Goal: Task Accomplishment & Management: Manage account settings

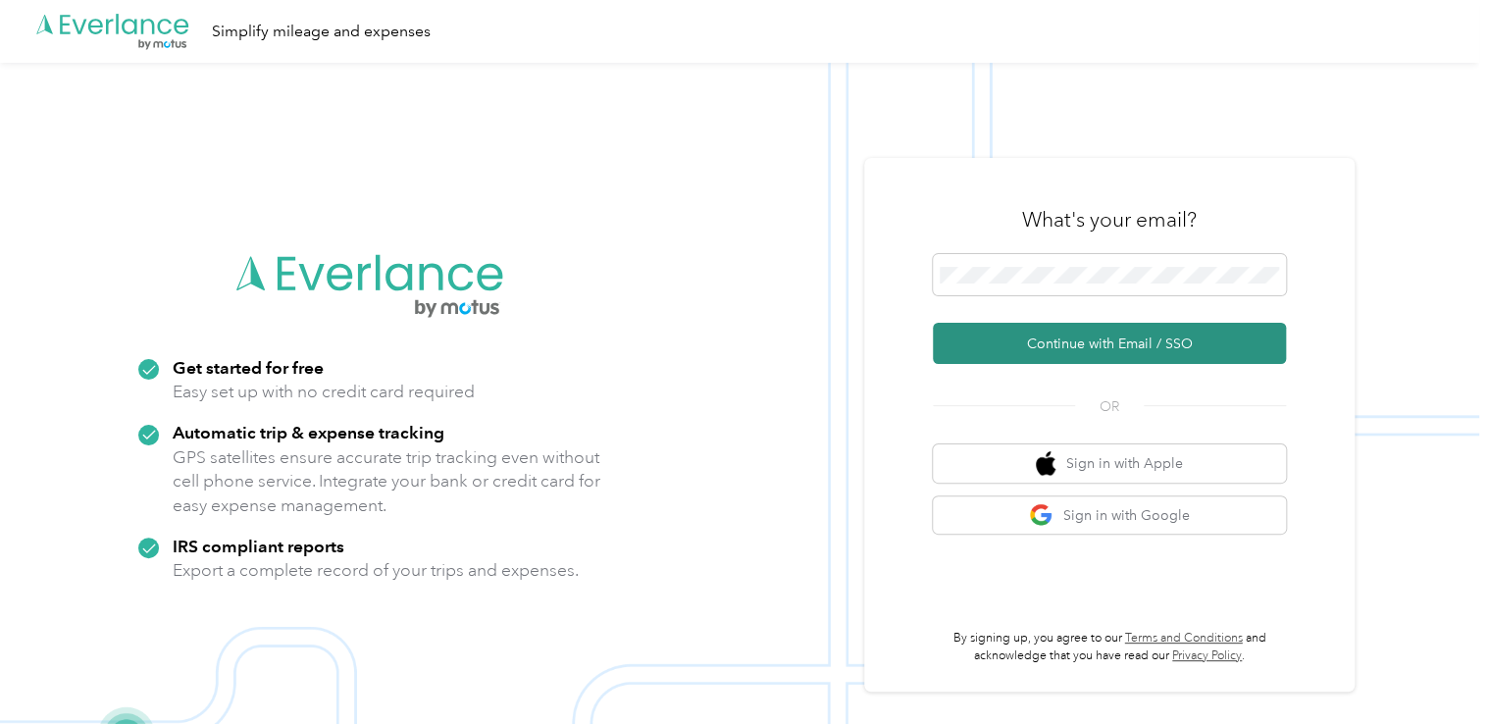
click at [1075, 344] on button "Continue with Email / SSO" at bounding box center [1109, 343] width 353 height 41
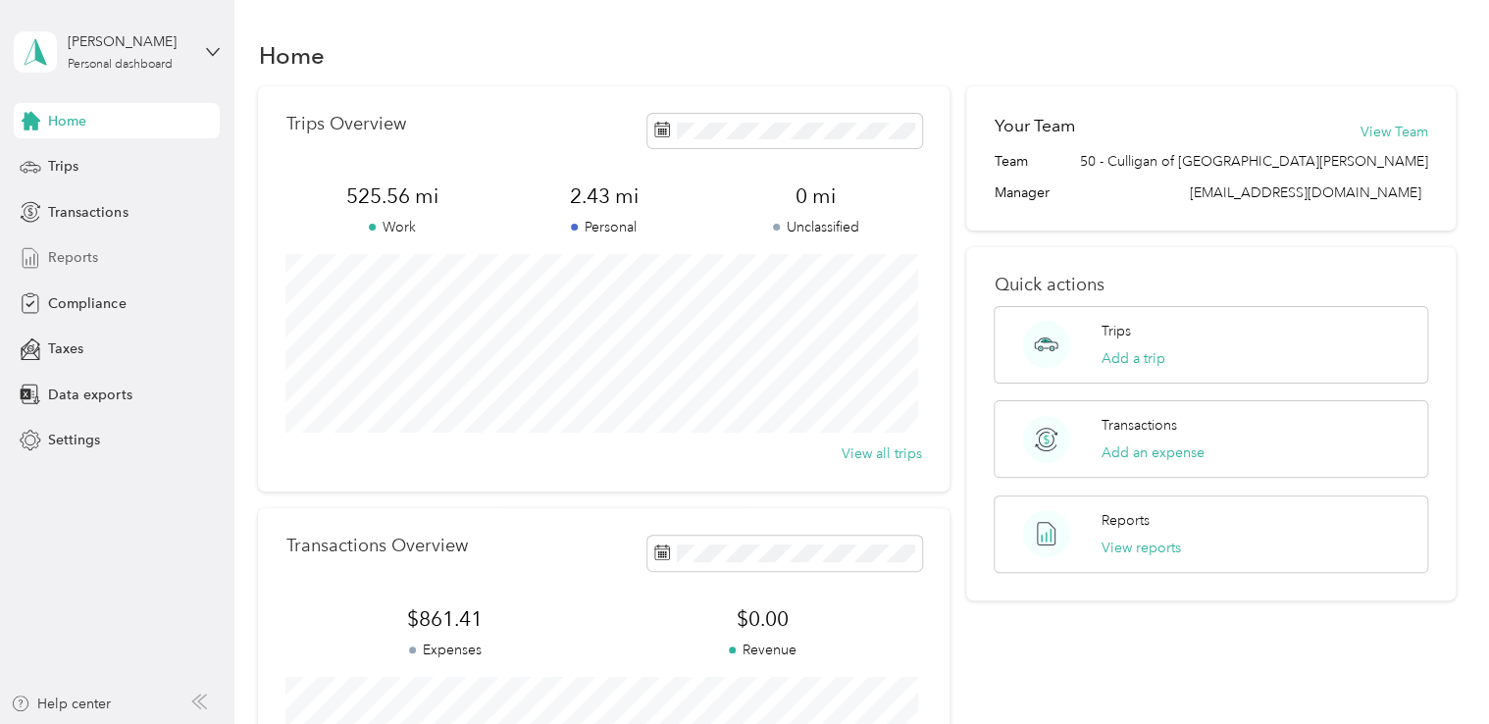
click at [75, 257] on span "Reports" at bounding box center [73, 257] width 50 height 21
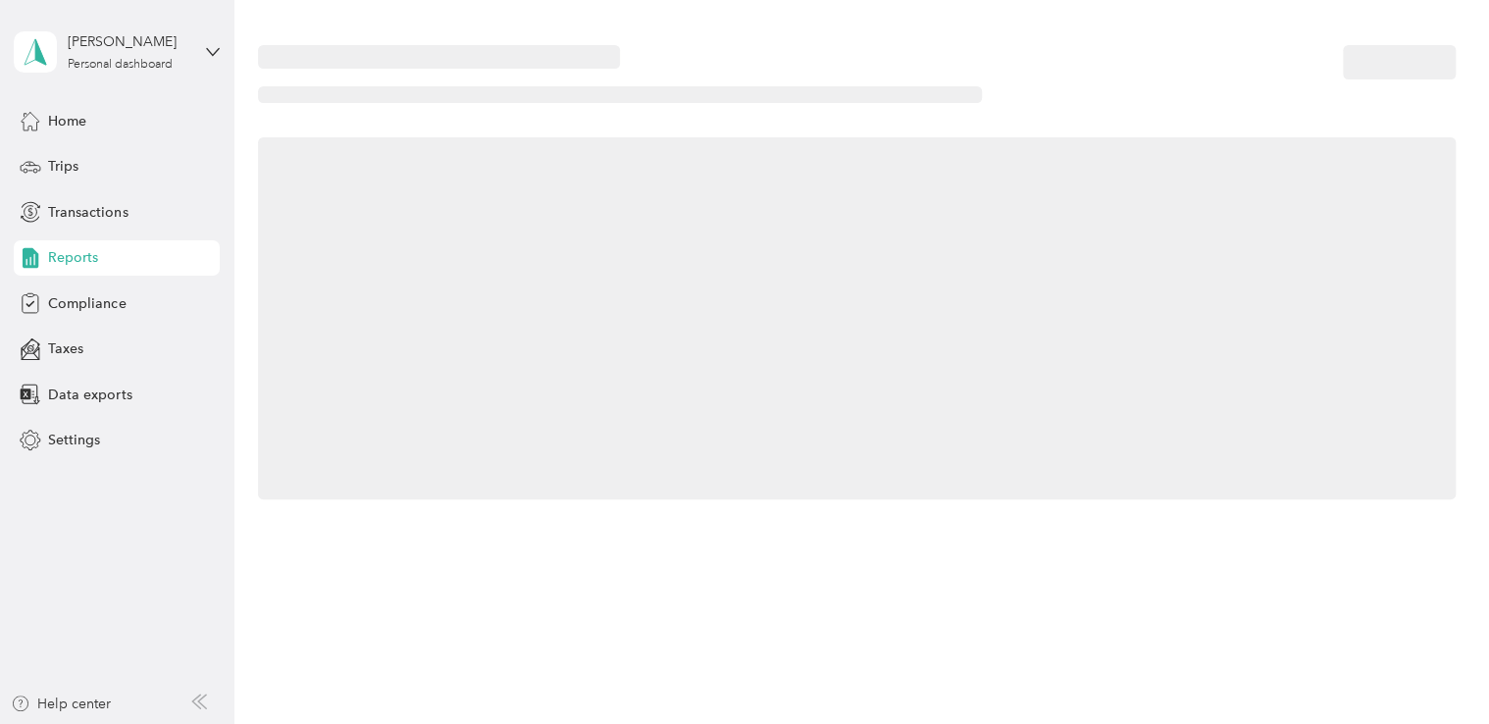
click at [75, 257] on span "Reports" at bounding box center [73, 257] width 50 height 21
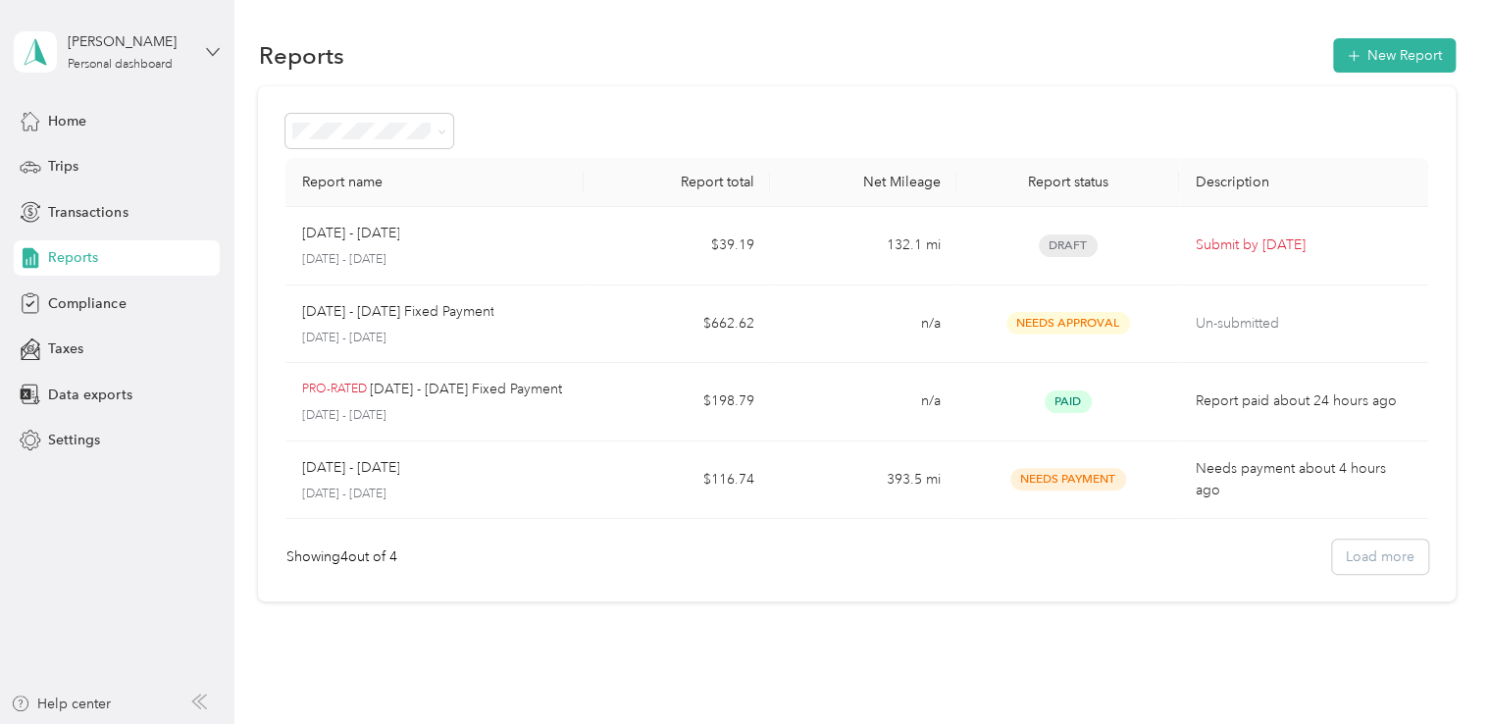
click at [216, 53] on icon at bounding box center [213, 52] width 14 height 14
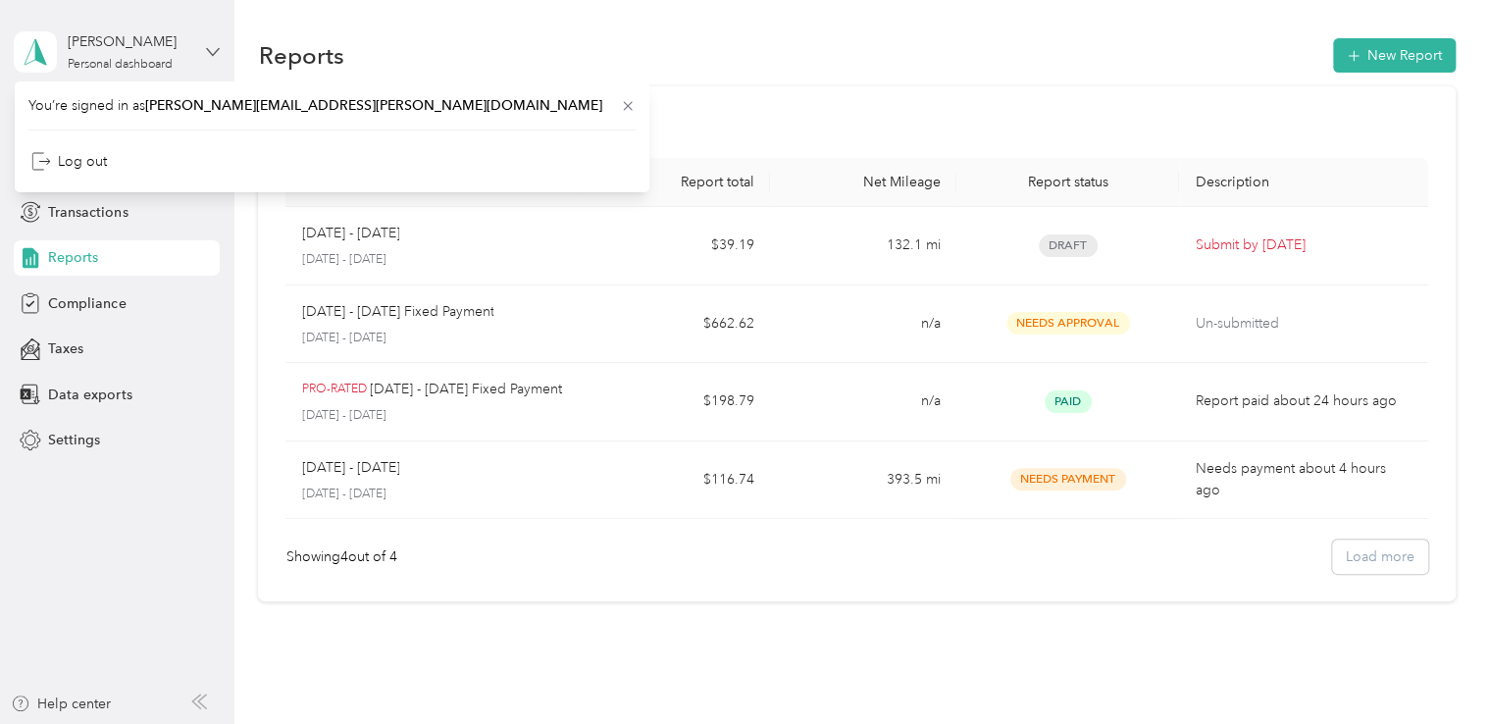
click at [216, 53] on icon at bounding box center [213, 52] width 14 height 14
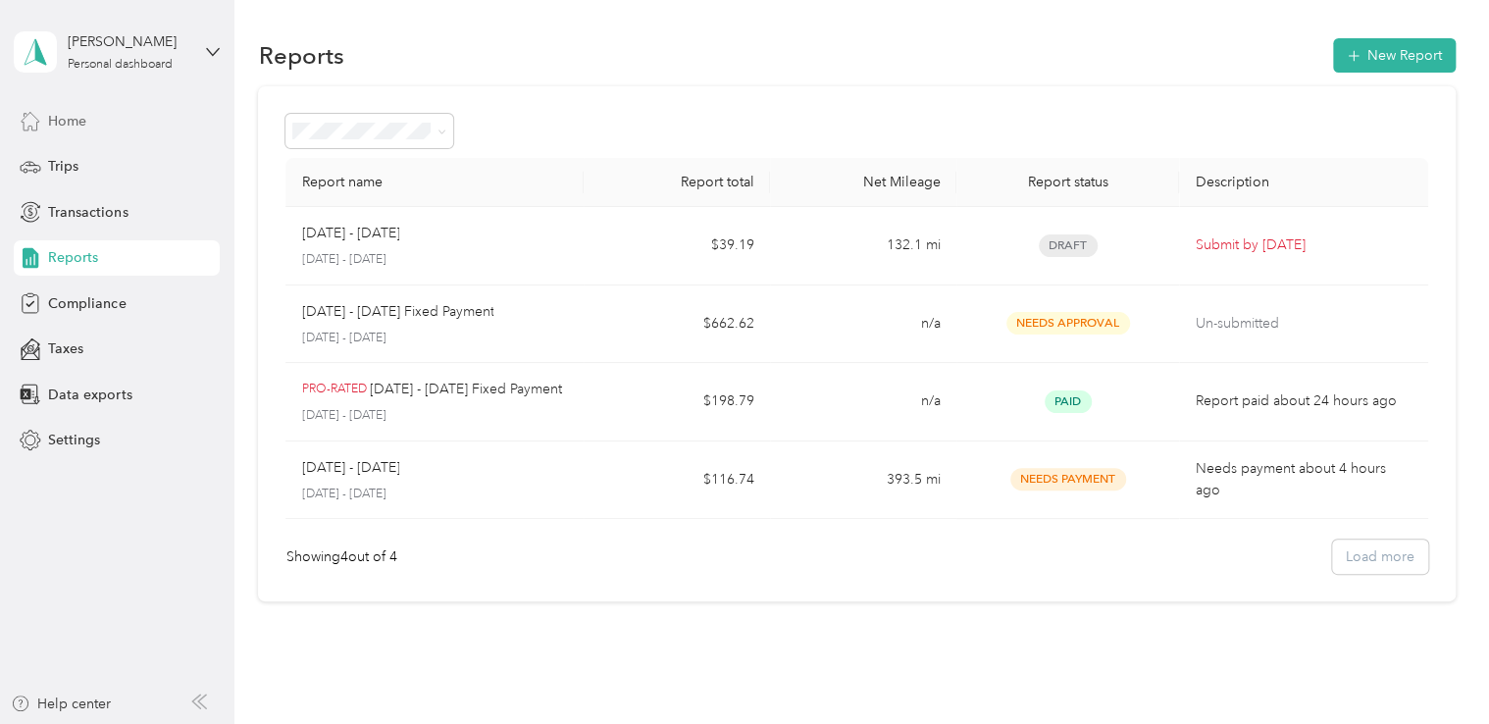
click at [78, 117] on span "Home" at bounding box center [67, 121] width 38 height 21
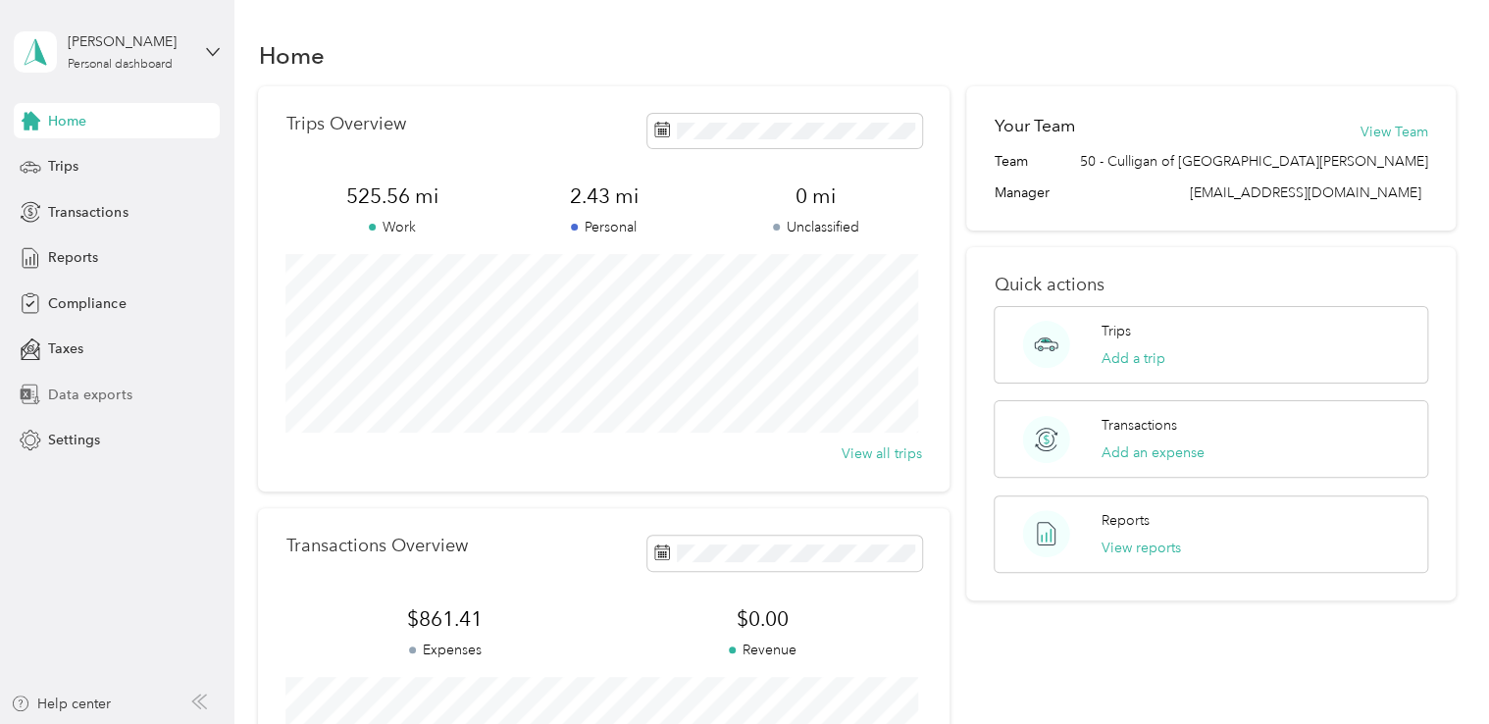
click at [102, 394] on span "Data exports" at bounding box center [89, 394] width 83 height 21
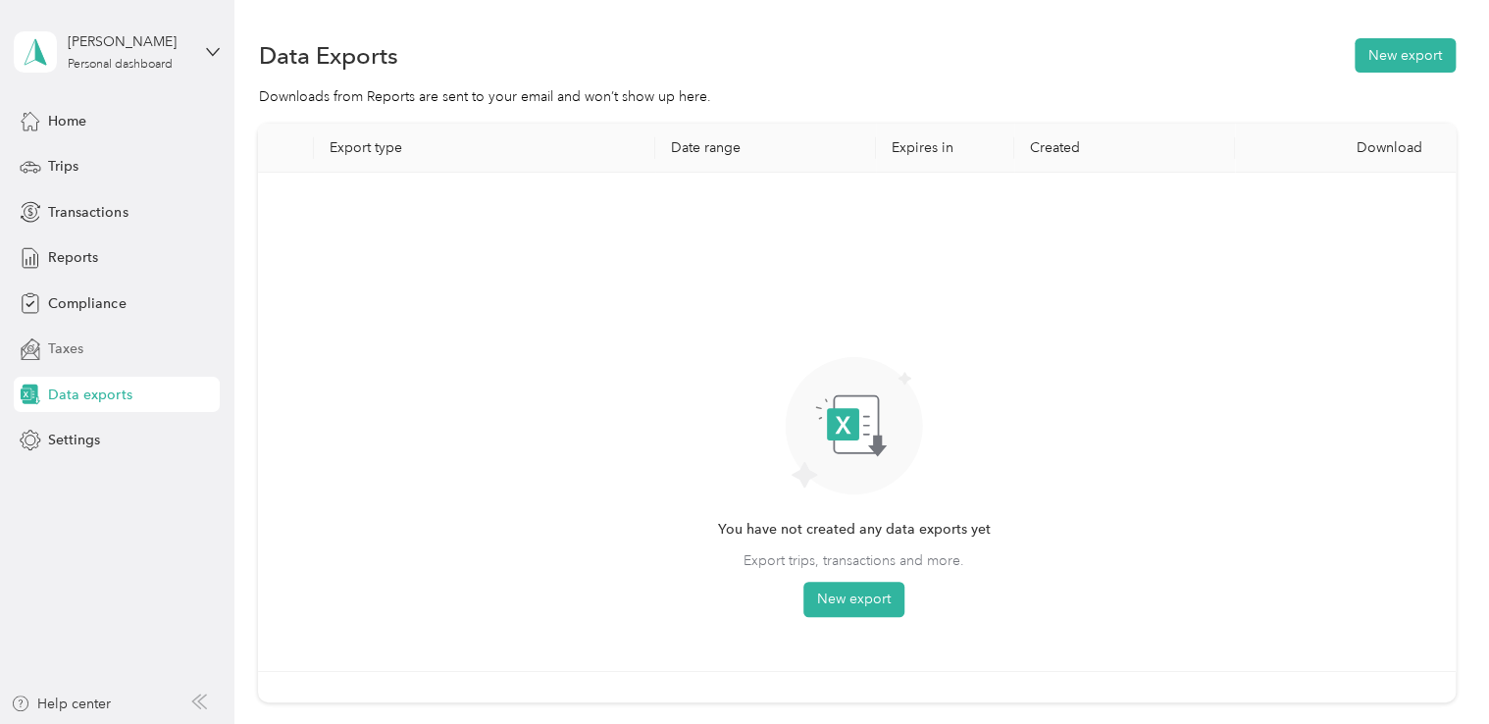
click at [84, 351] on div "Taxes" at bounding box center [117, 349] width 206 height 35
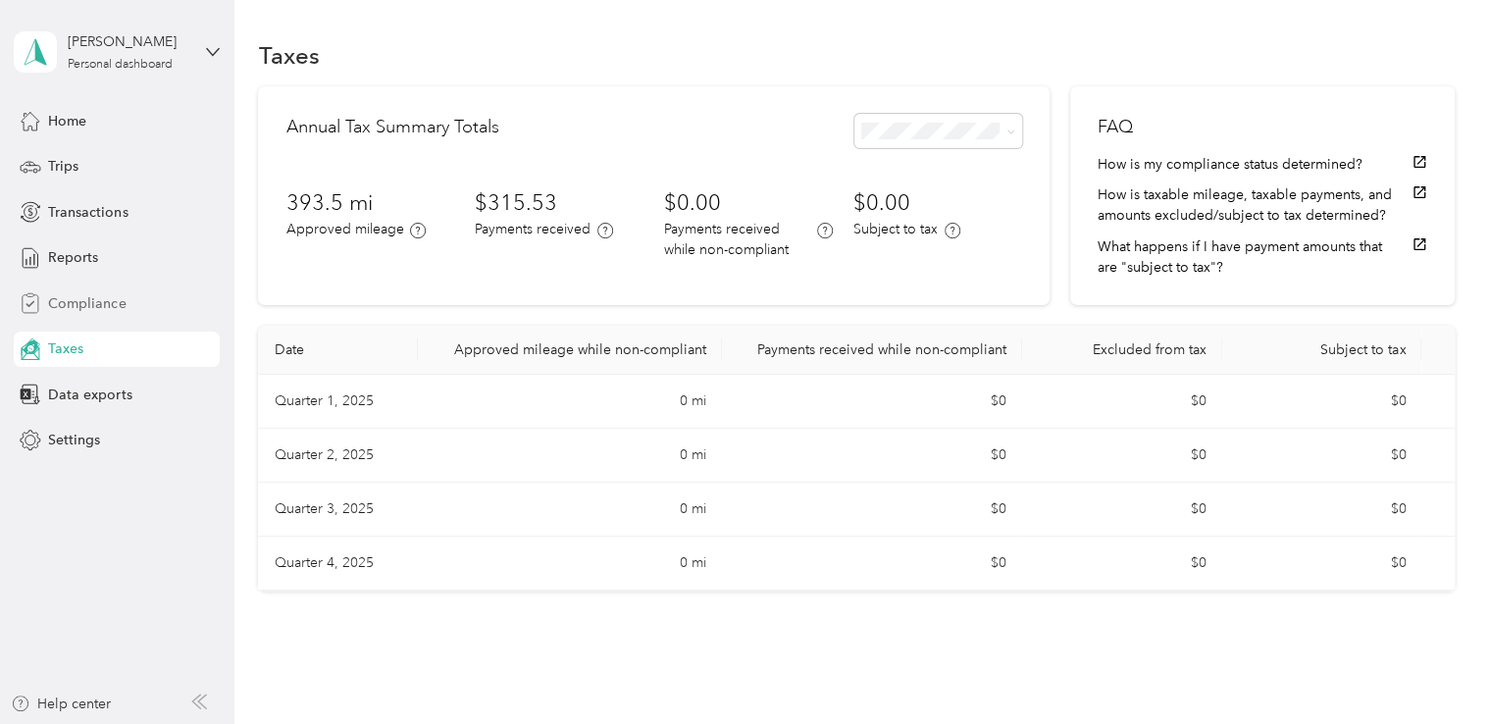
click at [84, 289] on div "Compliance" at bounding box center [117, 302] width 206 height 35
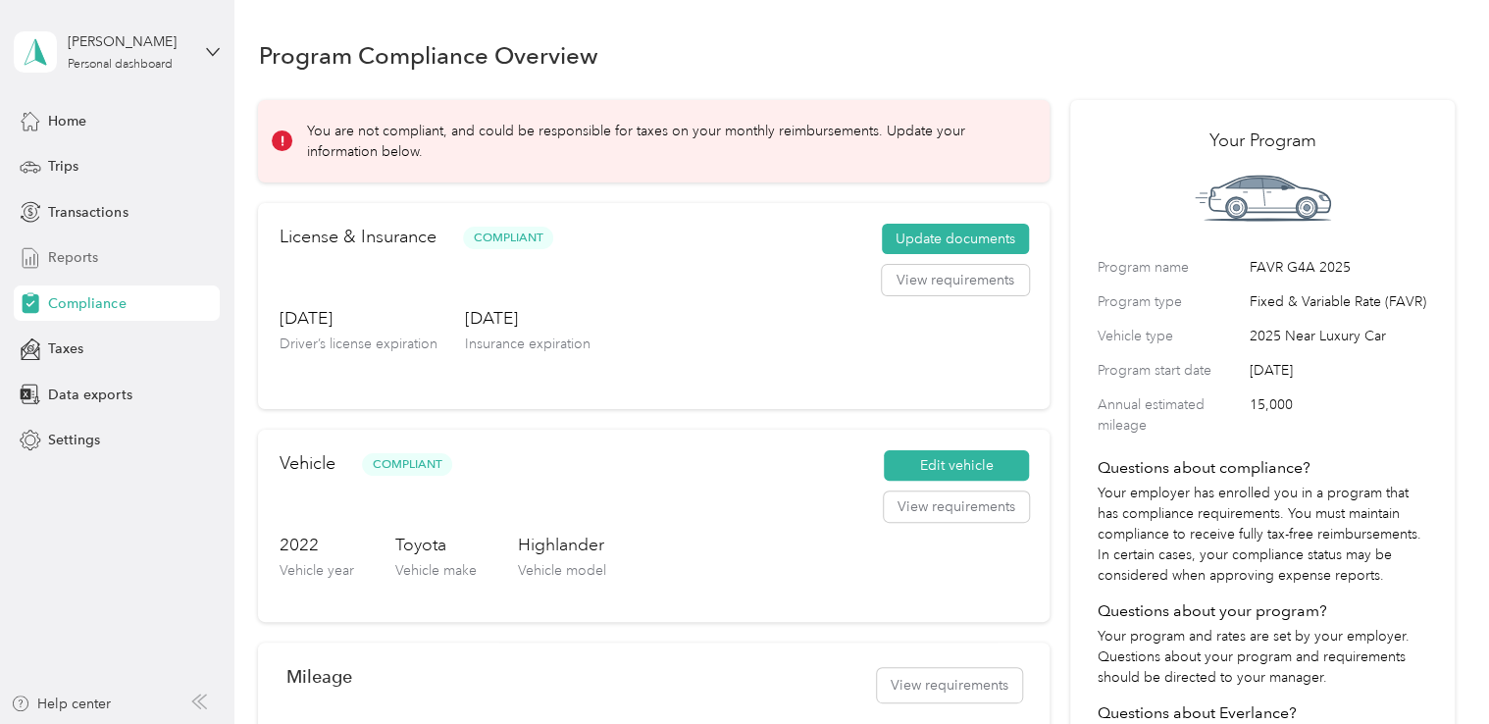
click at [67, 247] on span "Reports" at bounding box center [73, 257] width 50 height 21
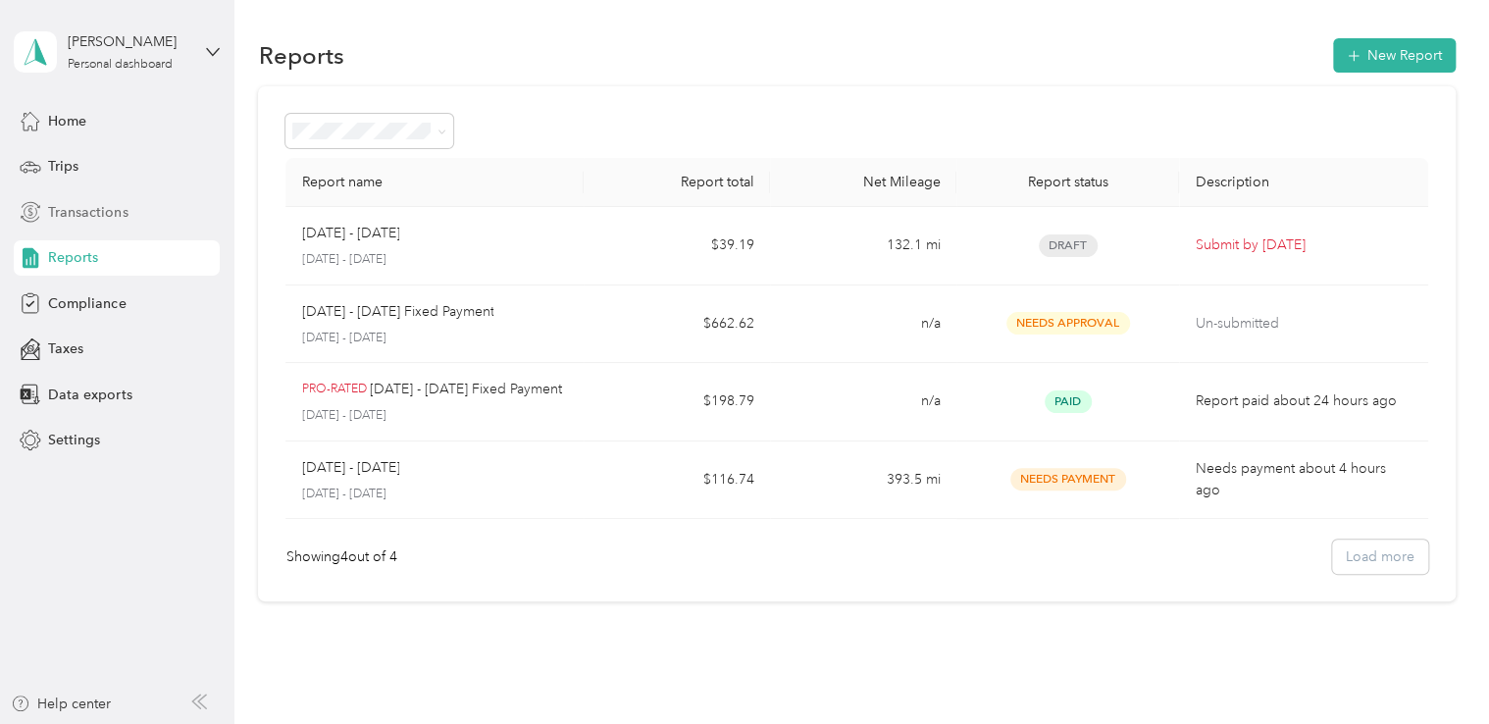
click at [86, 210] on span "Transactions" at bounding box center [87, 212] width 79 height 21
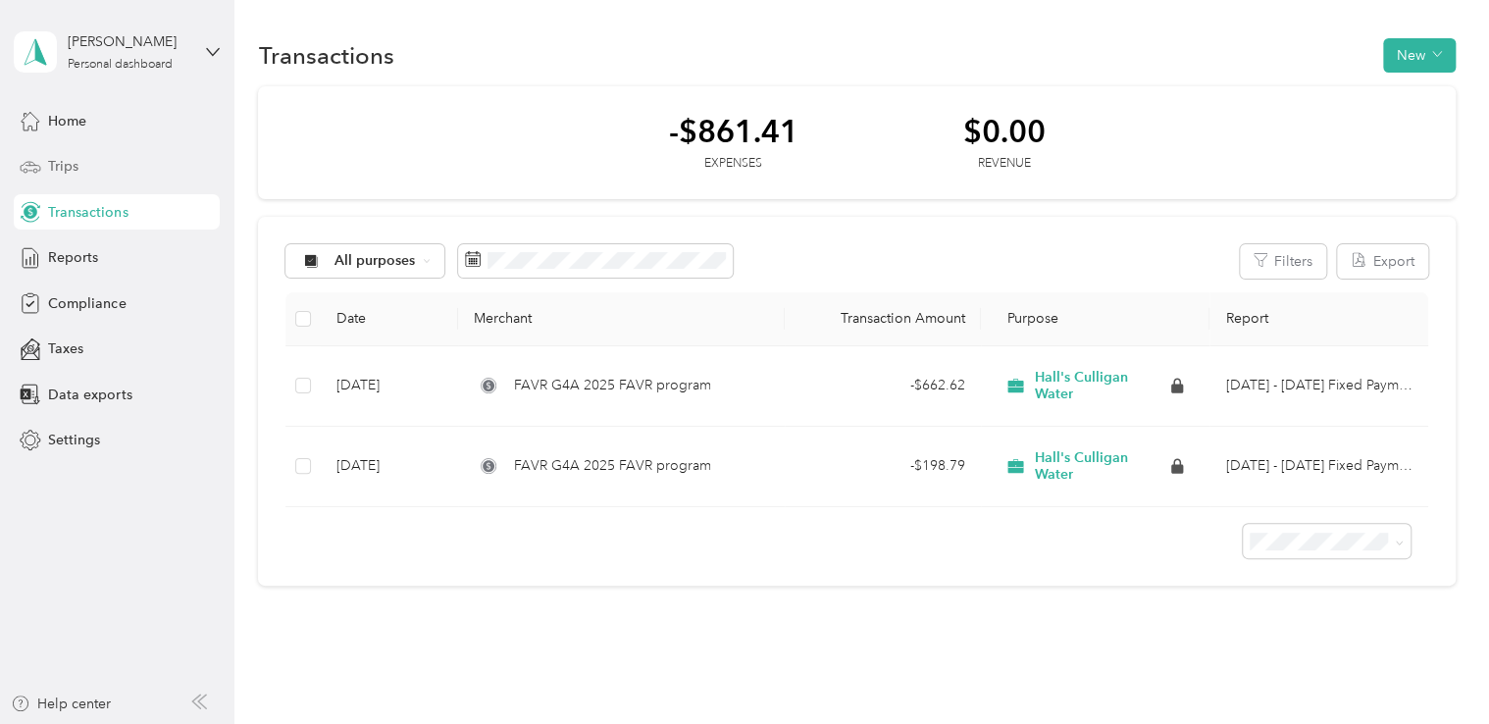
click at [56, 169] on span "Trips" at bounding box center [63, 166] width 30 height 21
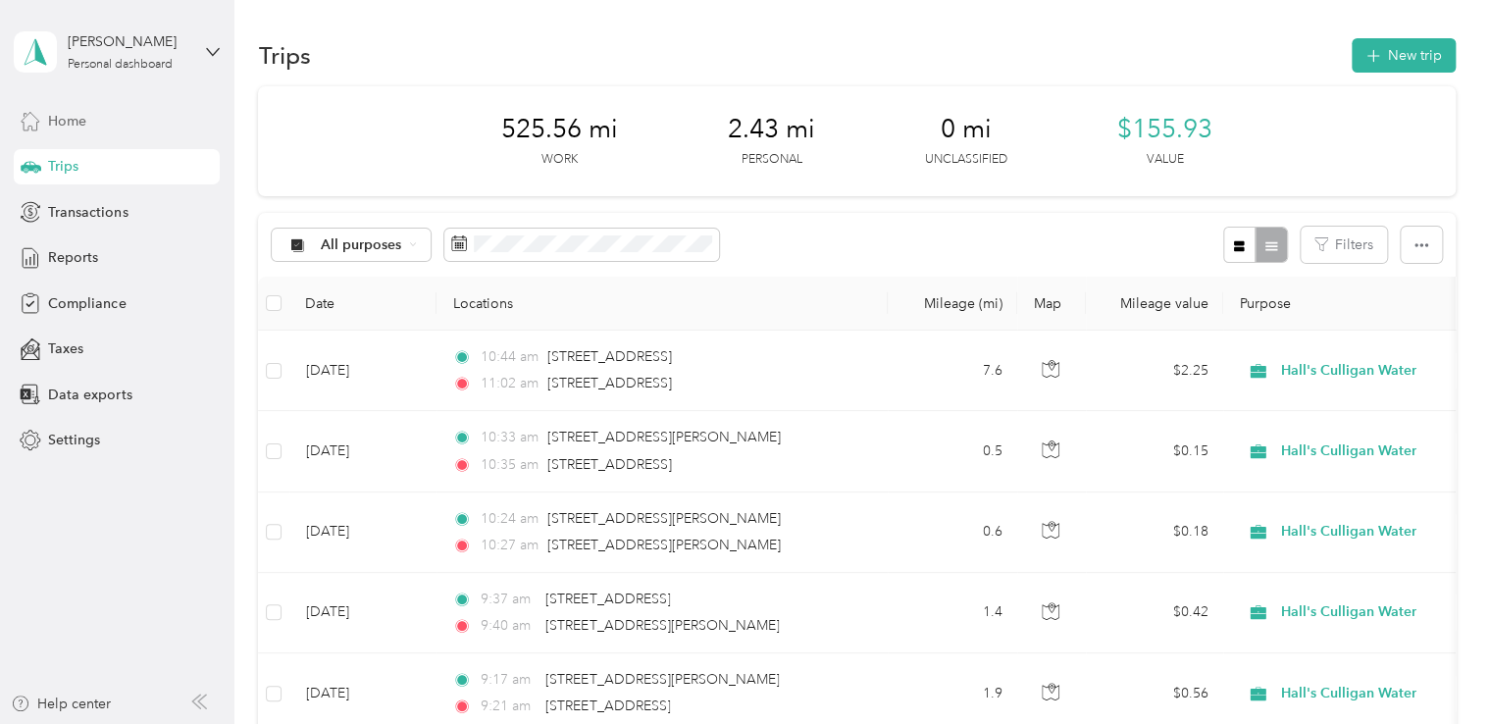
click at [71, 104] on div "Home" at bounding box center [117, 120] width 206 height 35
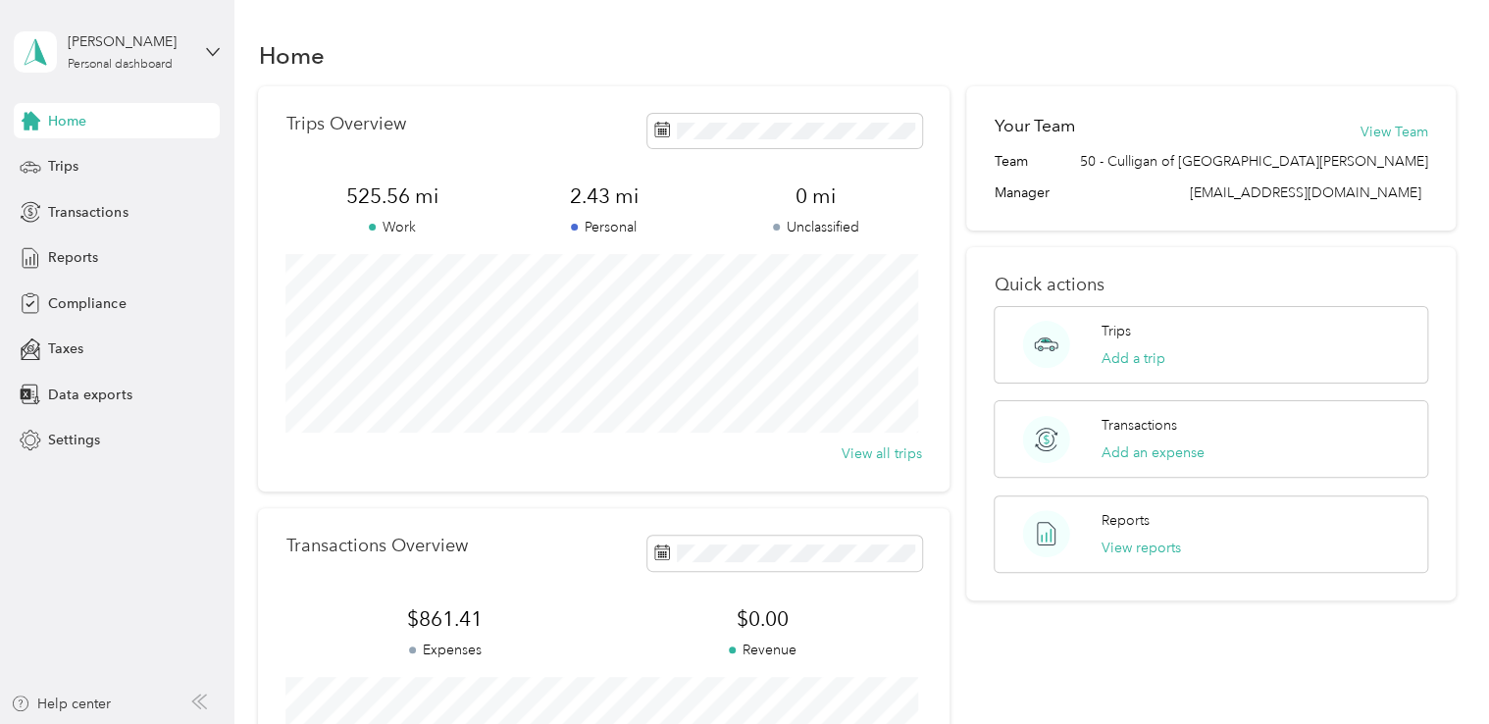
click at [204, 50] on div "Stephen Cuttrell Personal dashboard" at bounding box center [117, 52] width 206 height 69
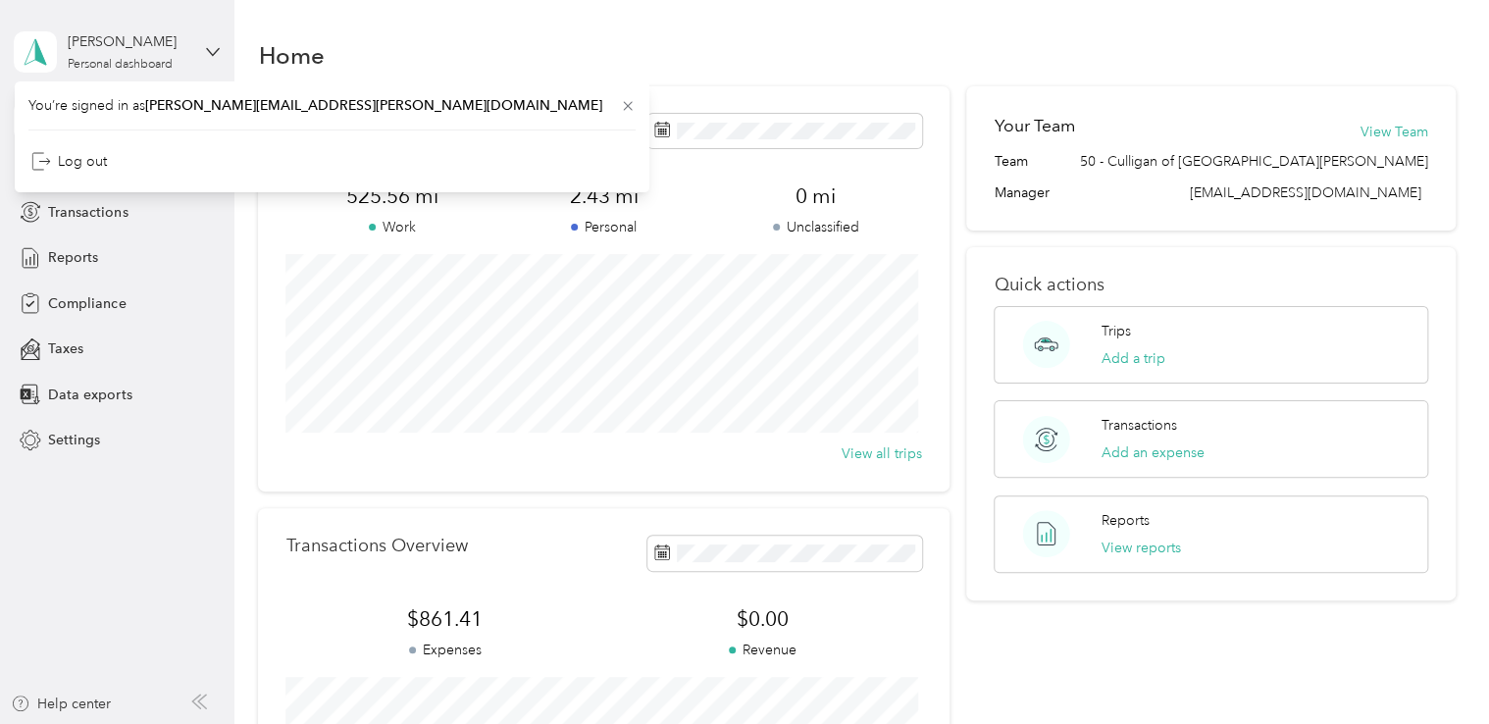
click at [204, 50] on div "Stephen Cuttrell Personal dashboard" at bounding box center [117, 52] width 206 height 69
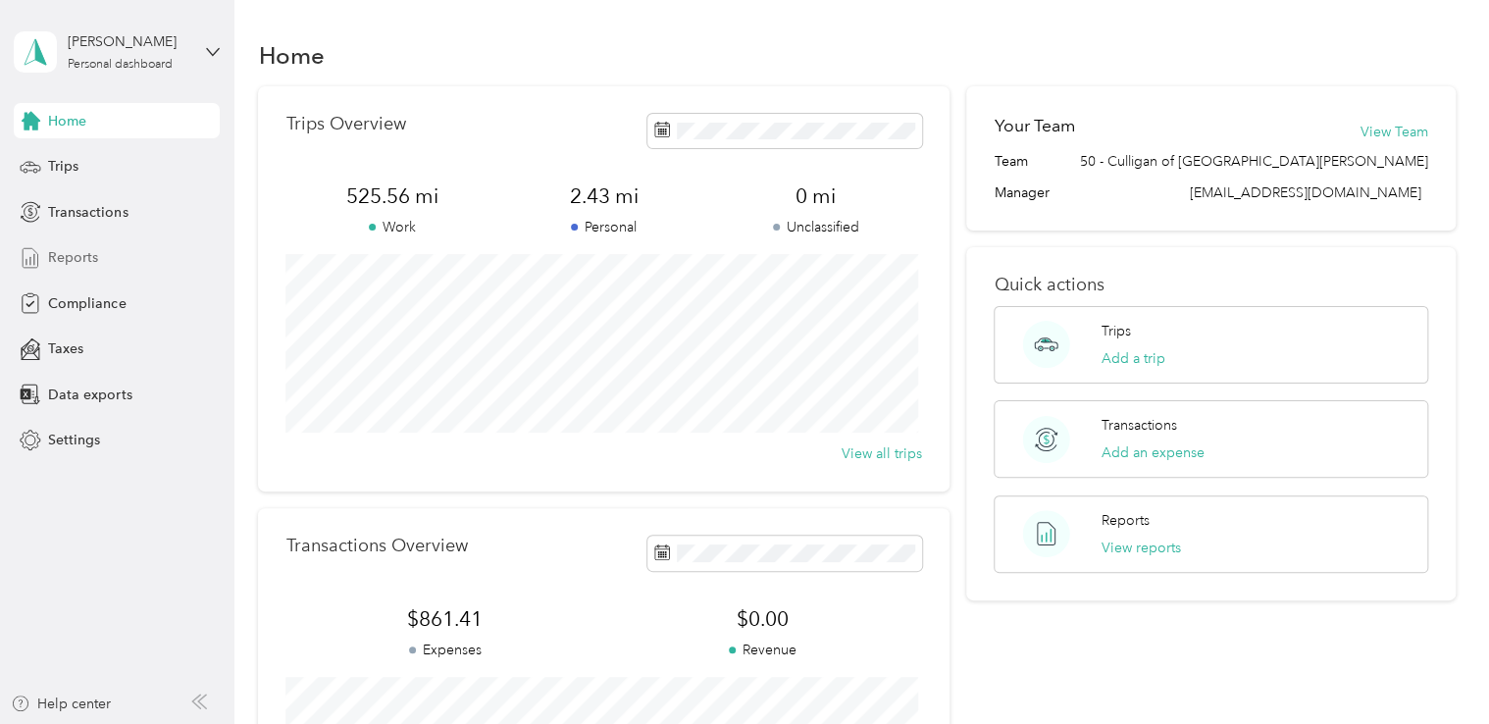
click at [71, 261] on span "Reports" at bounding box center [73, 257] width 50 height 21
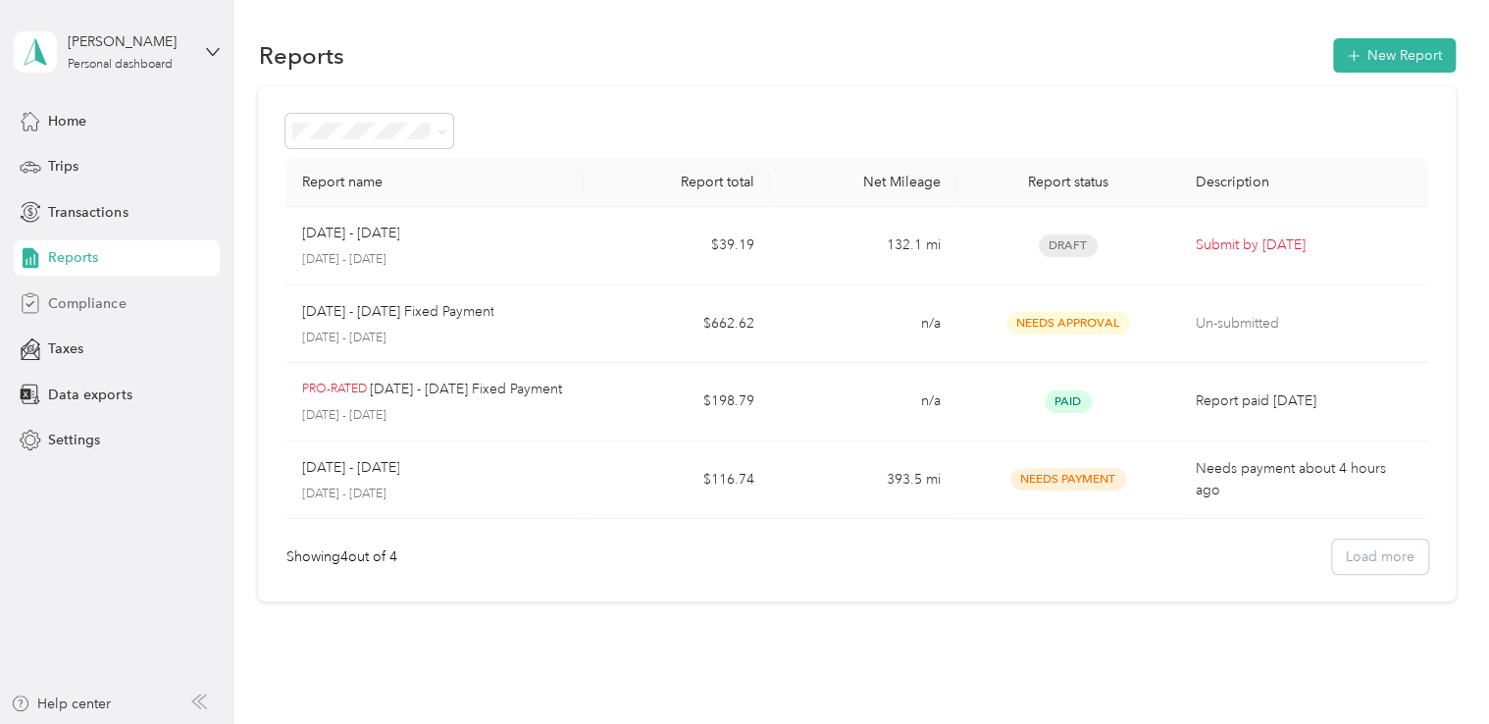
click at [68, 300] on span "Compliance" at bounding box center [86, 303] width 77 height 21
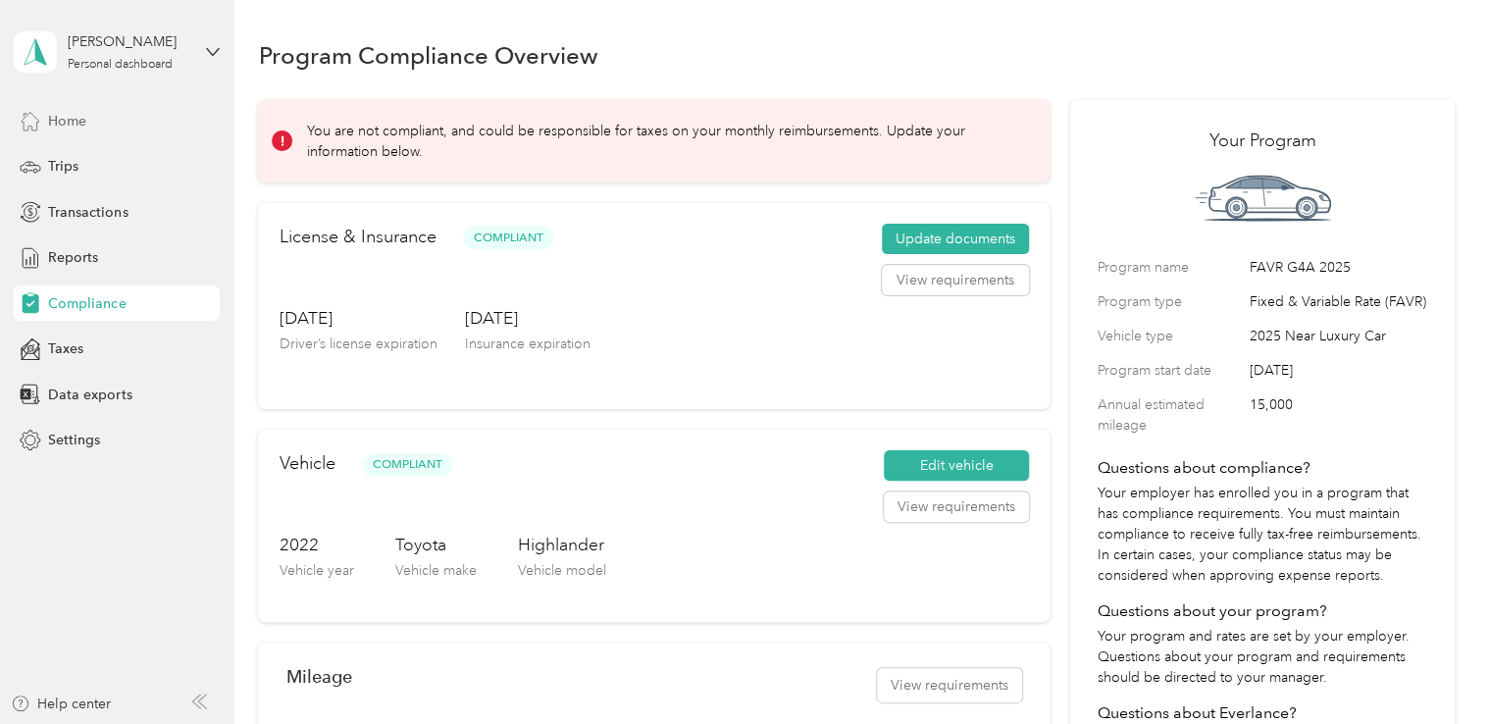
click at [69, 128] on span "Home" at bounding box center [67, 121] width 38 height 21
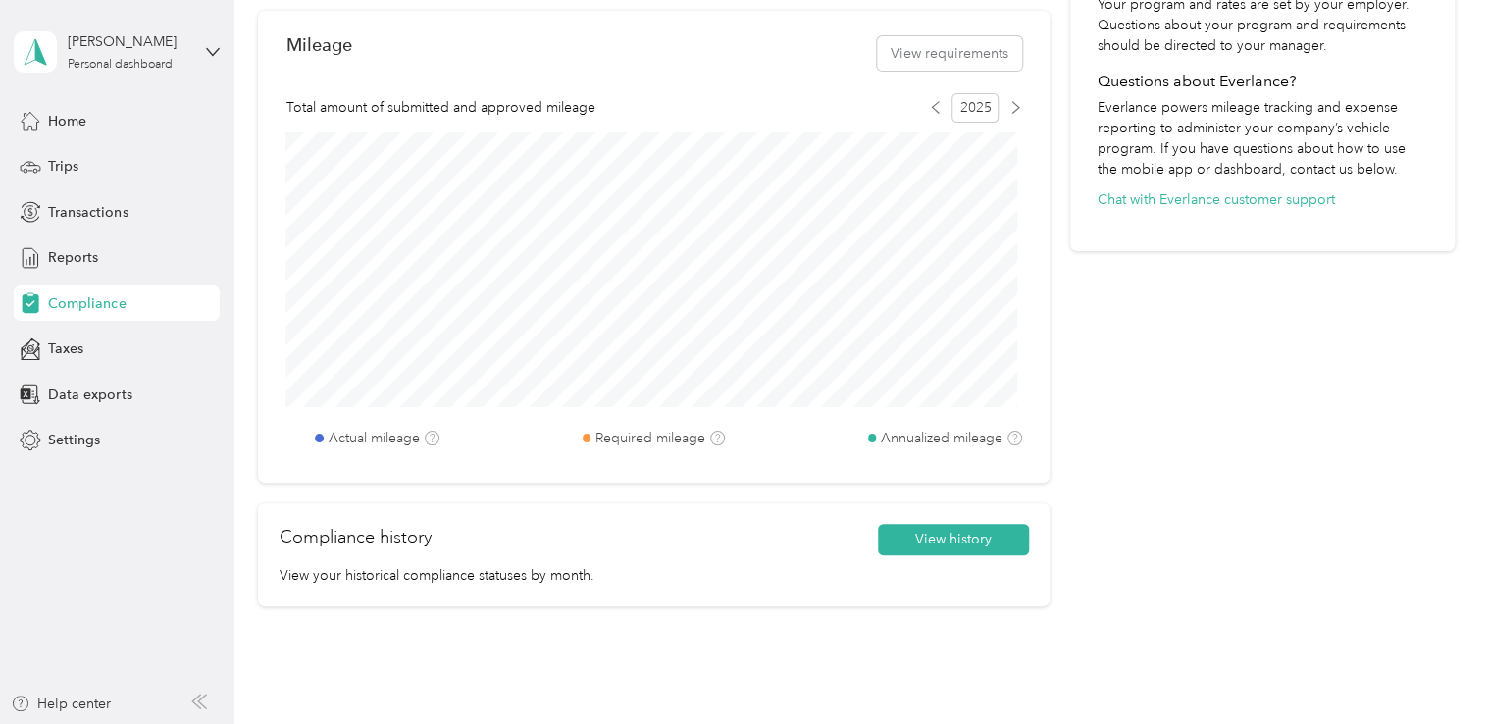
scroll to position [630, 0]
click at [964, 538] on button "View history" at bounding box center [953, 541] width 151 height 31
click at [964, 538] on div "Compliance History Questions about your compliance history? Chat with Everlance…" at bounding box center [967, 362] width 1489 height 724
click at [964, 538] on button "View history" at bounding box center [953, 541] width 151 height 31
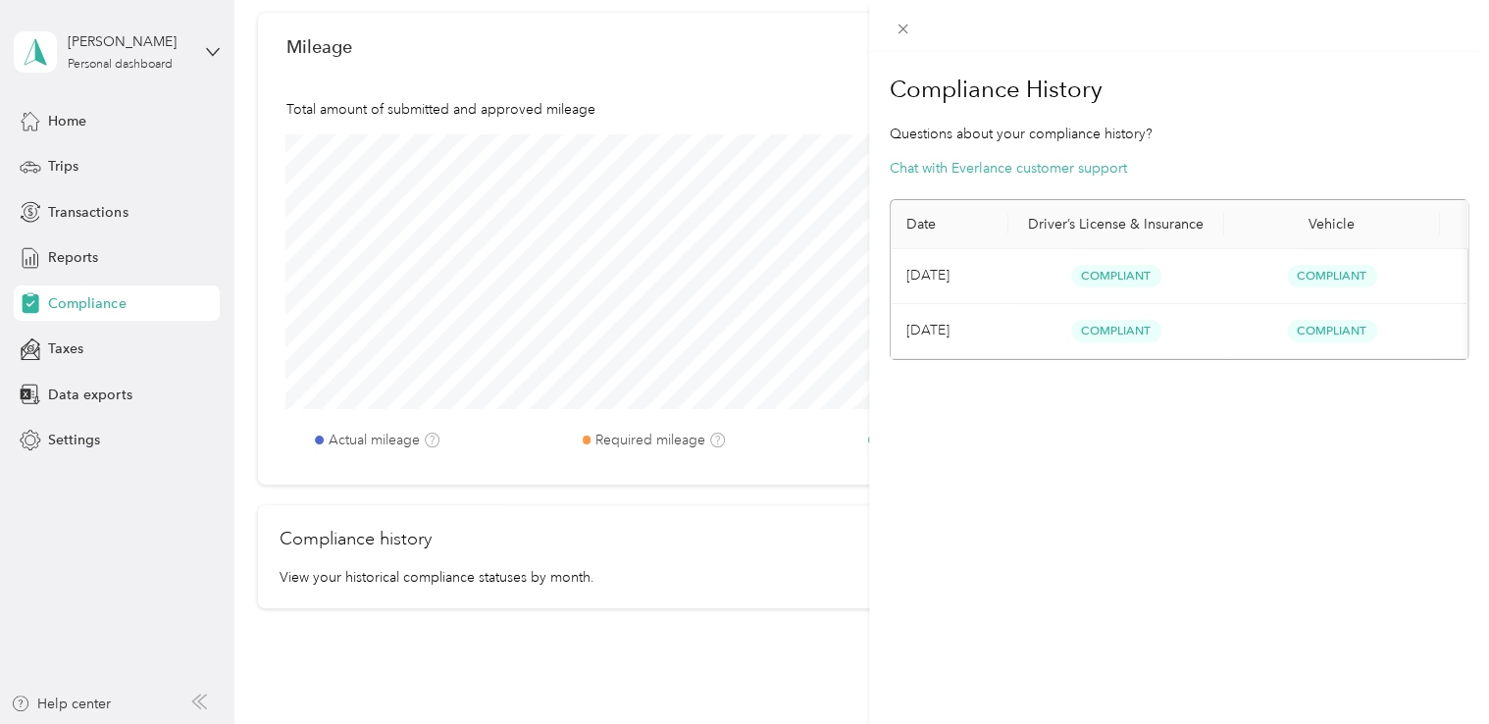
click at [964, 538] on div "Compliance History Questions about your compliance history? Chat with Everlance…" at bounding box center [1179, 414] width 621 height 724
click at [905, 32] on icon at bounding box center [902, 30] width 10 height 10
